Goal: Task Accomplishment & Management: Use online tool/utility

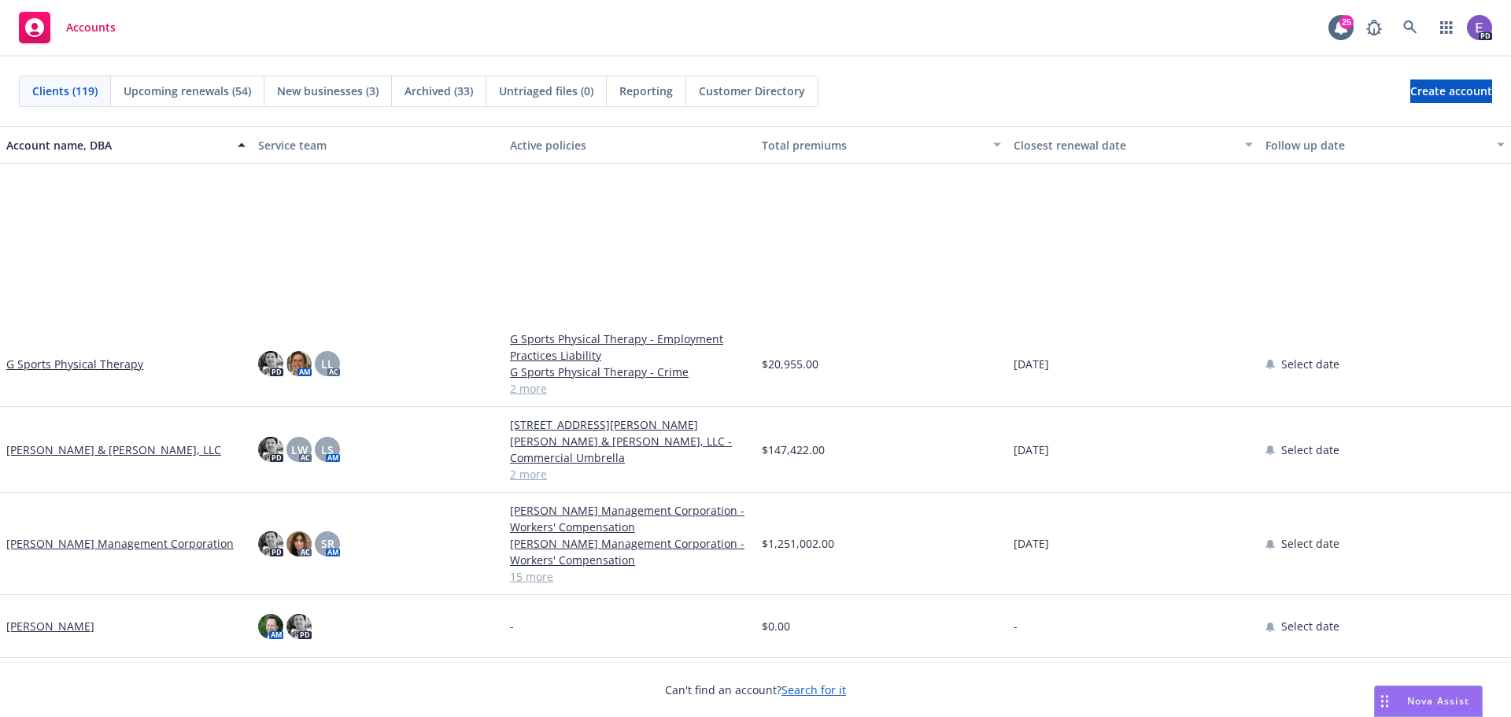
scroll to position [2598, 0]
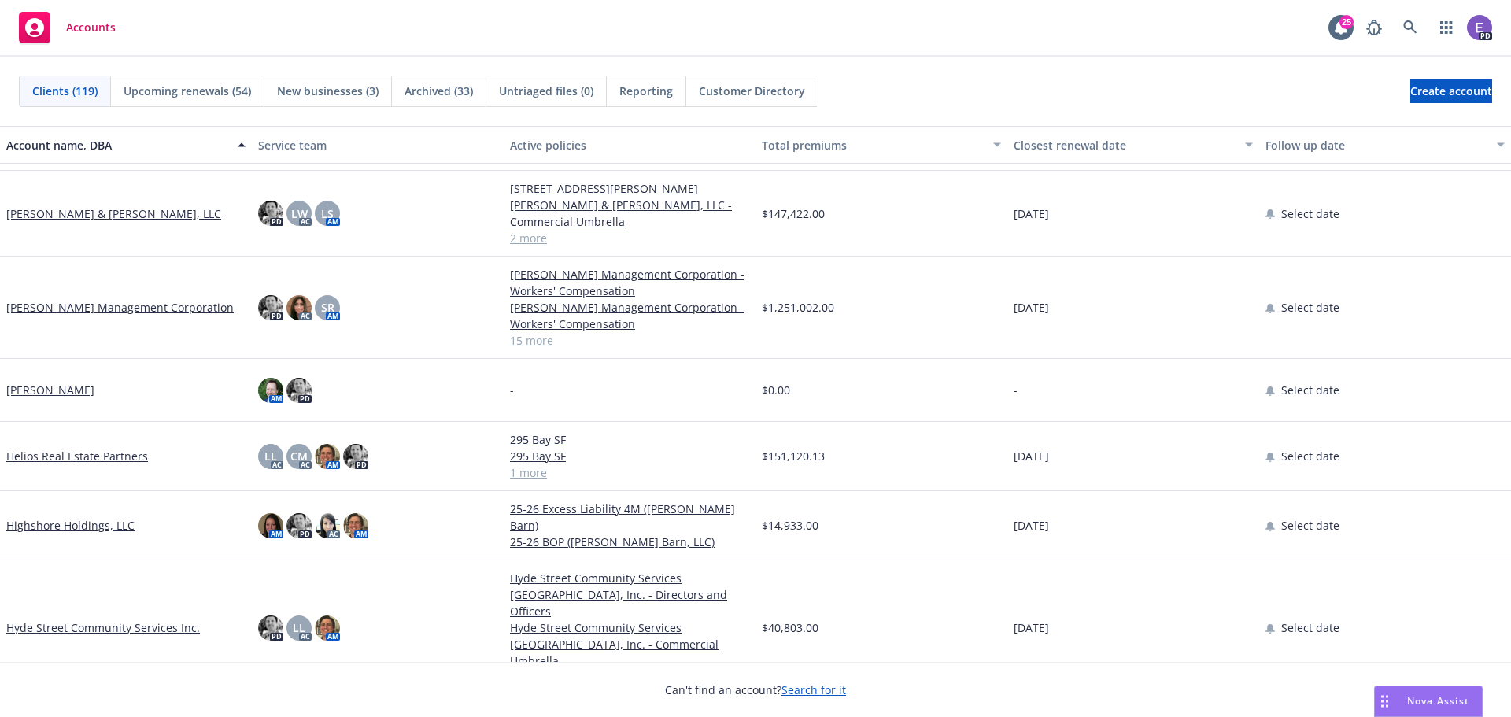
click at [80, 308] on link "[PERSON_NAME] Management Corporation" at bounding box center [119, 307] width 227 height 17
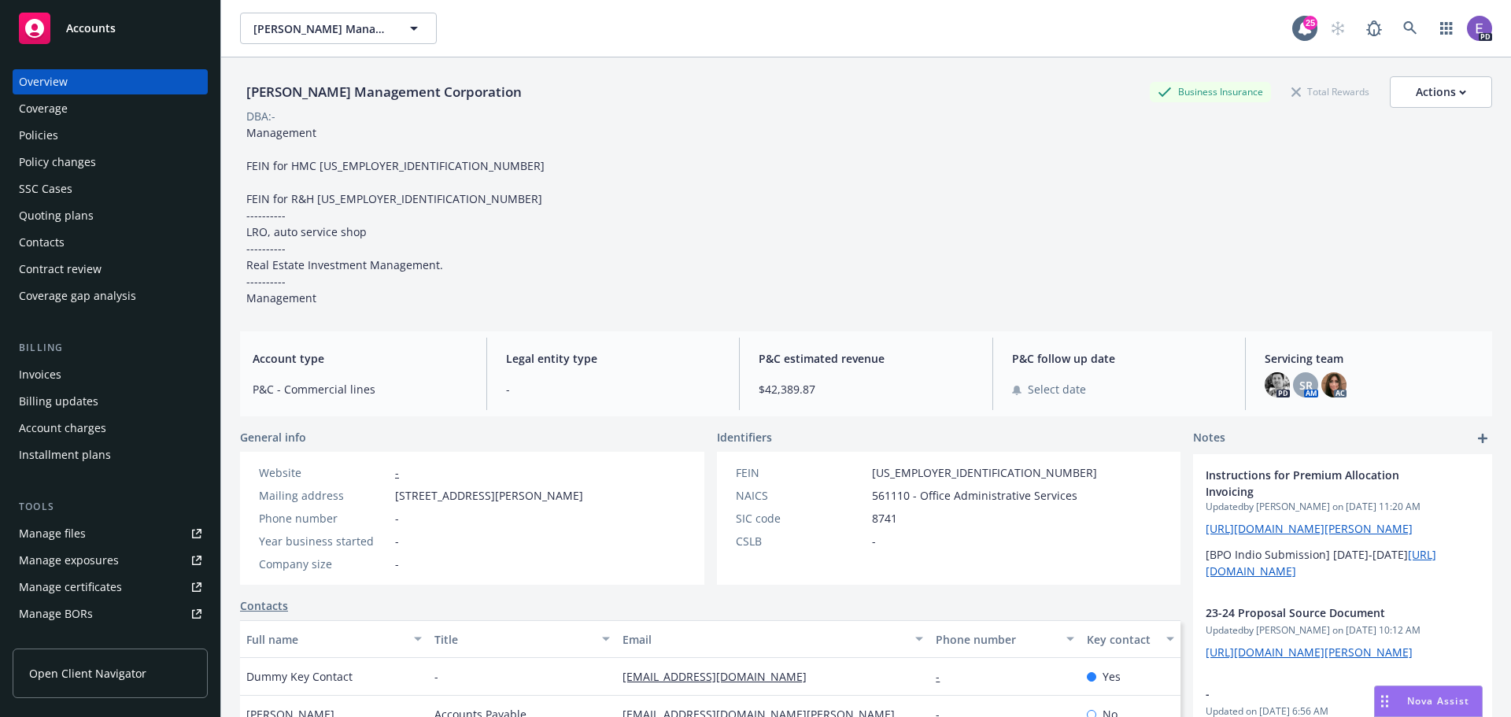
click at [42, 142] on div "Policies" at bounding box center [38, 135] width 39 height 25
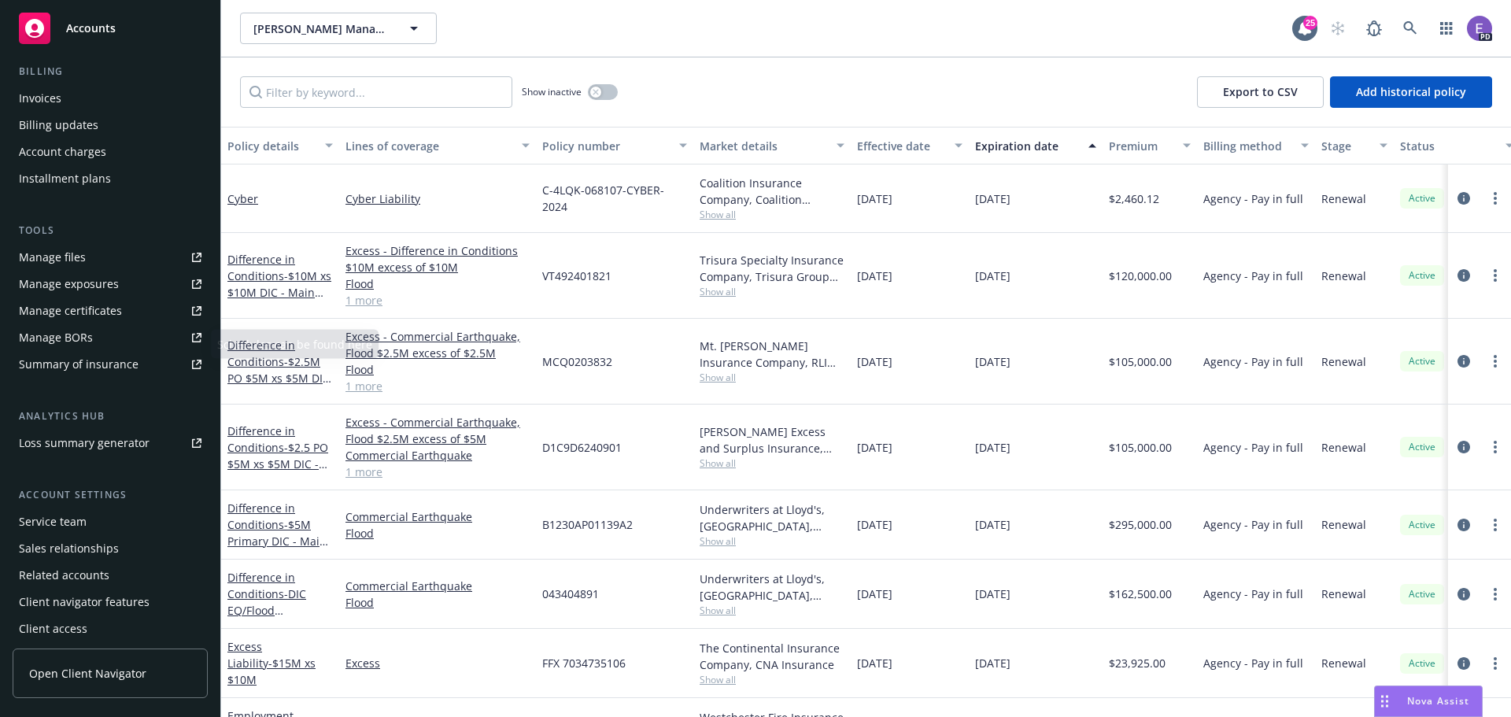
scroll to position [282, 0]
click at [85, 361] on div "Summary of insurance" at bounding box center [79, 358] width 120 height 25
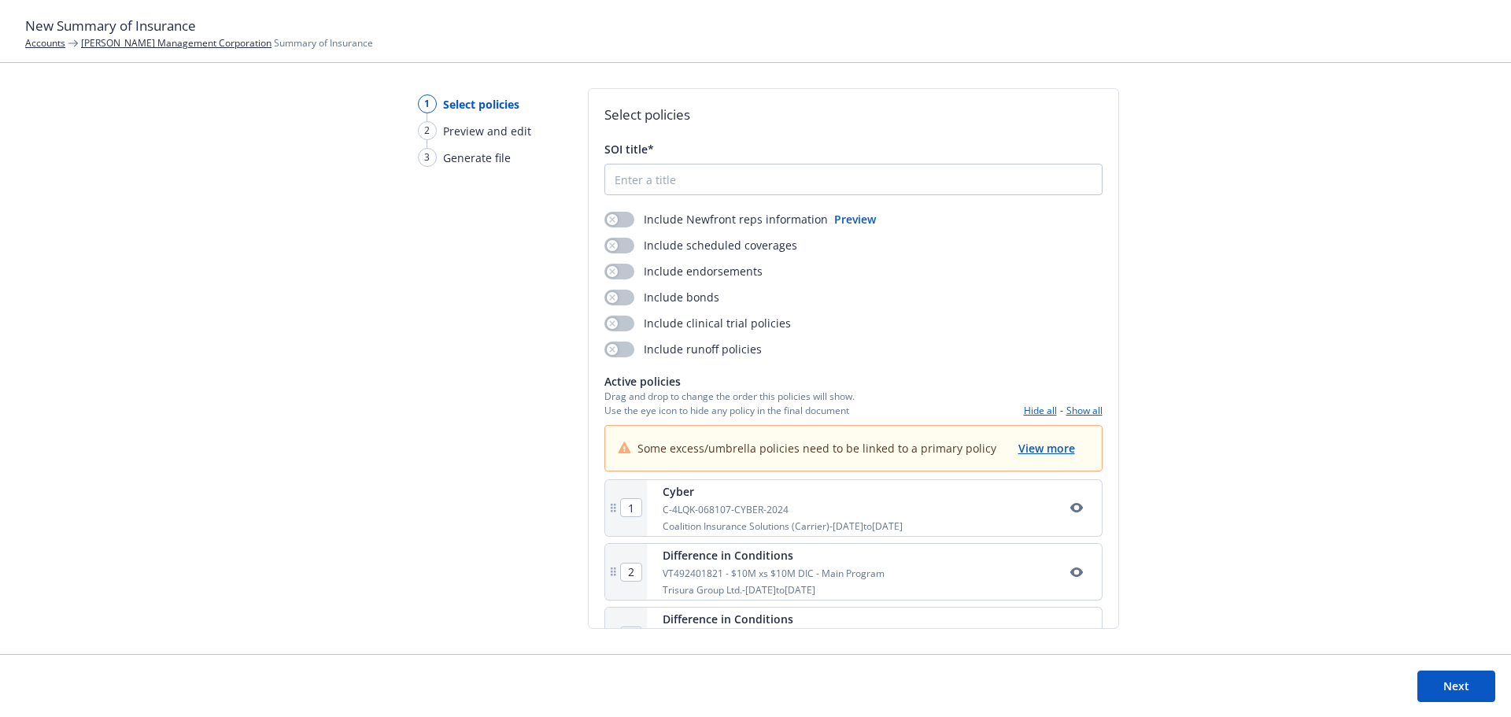
click at [1462, 680] on button "Next" at bounding box center [1457, 686] width 78 height 31
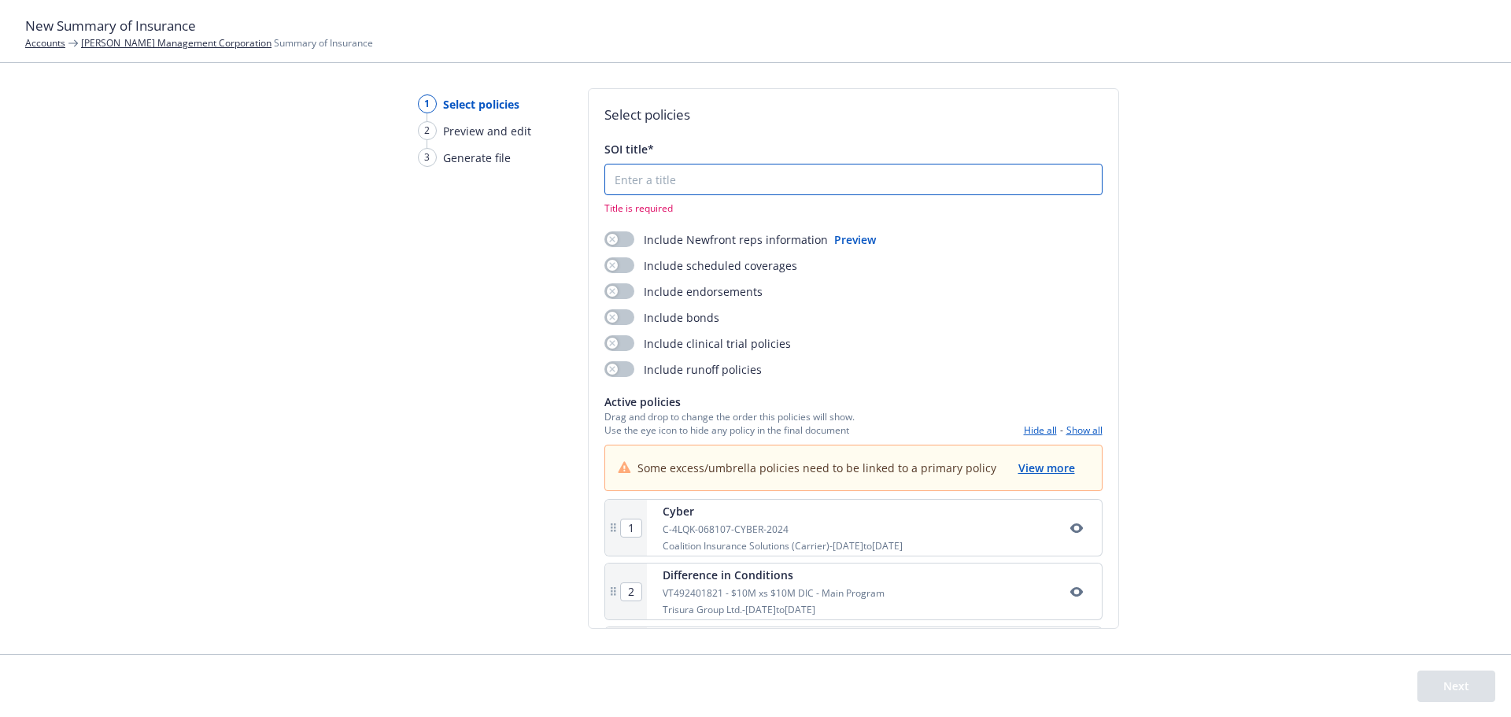
click at [720, 172] on input "SOI title*" at bounding box center [853, 180] width 497 height 30
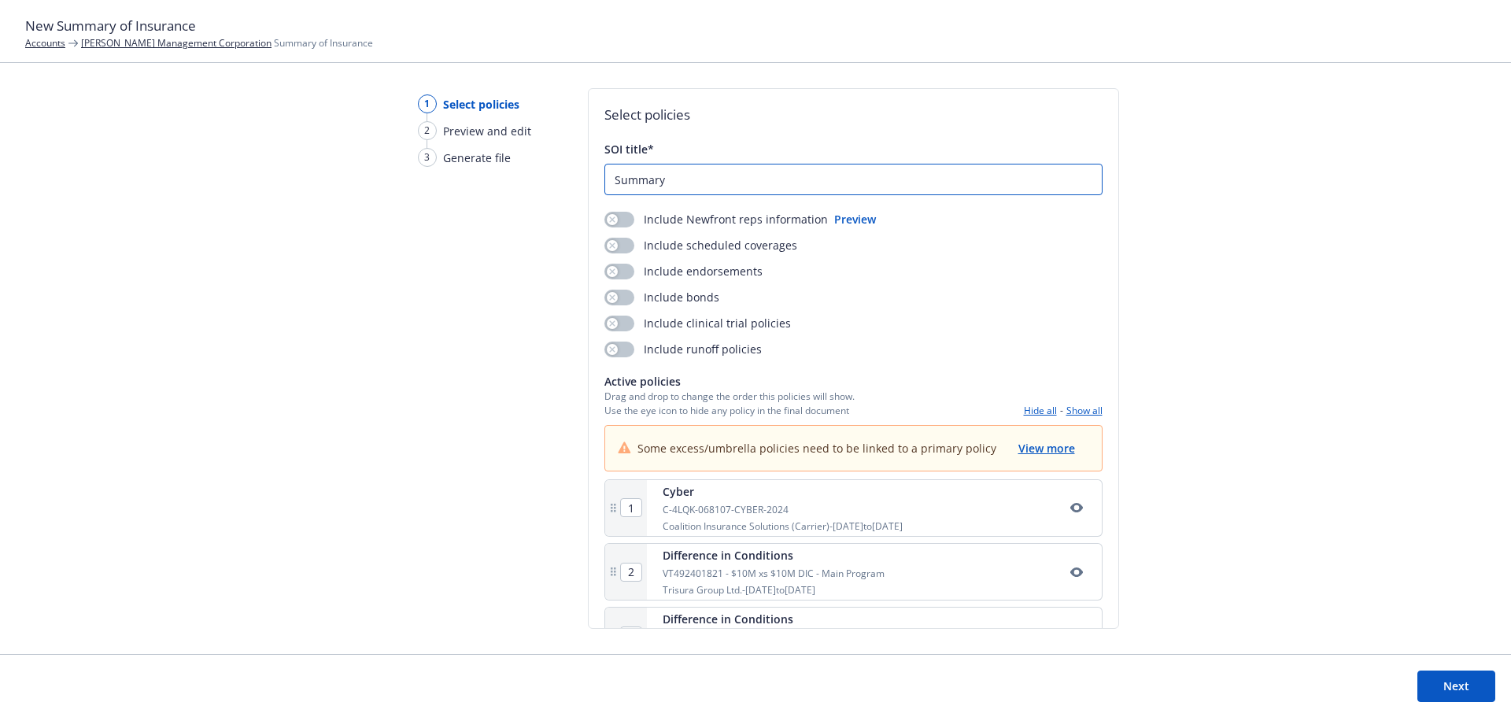
type input "Summary"
click at [1454, 693] on button "Next" at bounding box center [1457, 686] width 78 height 31
